Goal: Navigation & Orientation: Find specific page/section

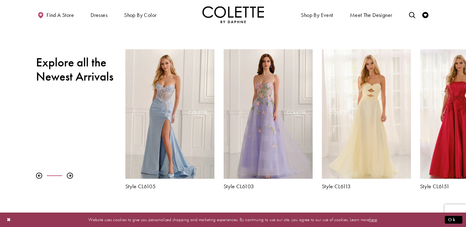
scroll to position [220, 0]
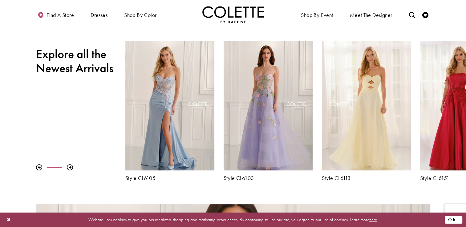
click at [458, 219] on button "Ok" at bounding box center [454, 220] width 18 height 8
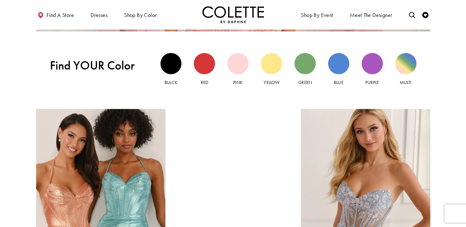
scroll to position [588, 0]
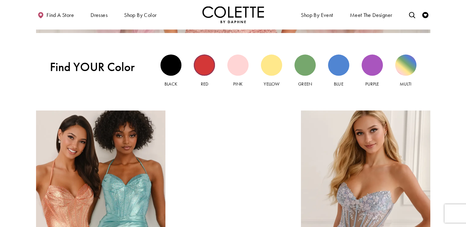
click at [203, 67] on div "Red view" at bounding box center [204, 65] width 21 height 21
